Goal: Information Seeking & Learning: Check status

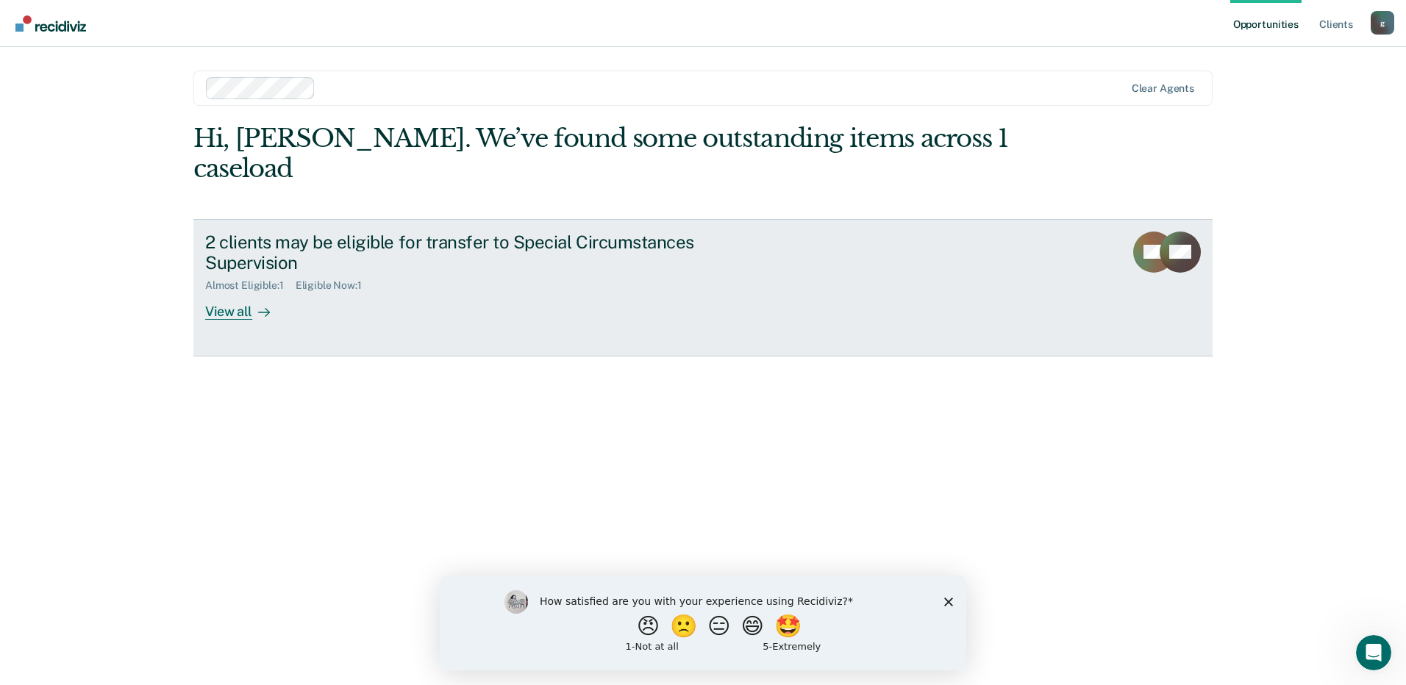
click at [245, 292] on div "View all" at bounding box center [246, 306] width 82 height 29
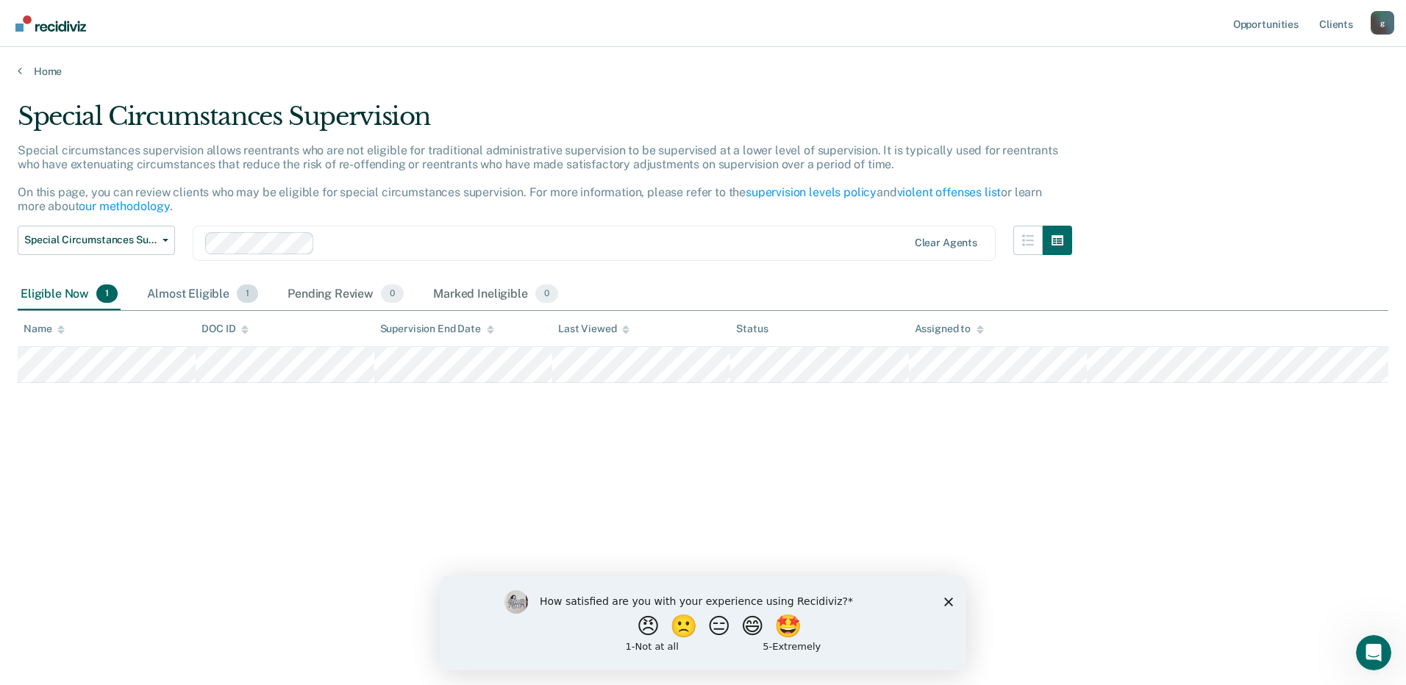
click at [195, 291] on div "Almost Eligible 1" at bounding box center [202, 295] width 117 height 32
click at [52, 293] on div "Eligible Now 1" at bounding box center [69, 295] width 103 height 32
